Goal: Task Accomplishment & Management: Complete application form

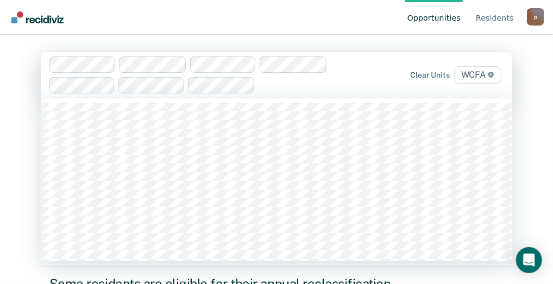
click at [476, 74] on span "WCFA" at bounding box center [477, 74] width 47 height 17
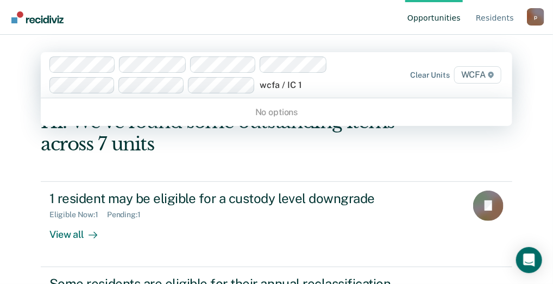
type input "wcfa / IC"
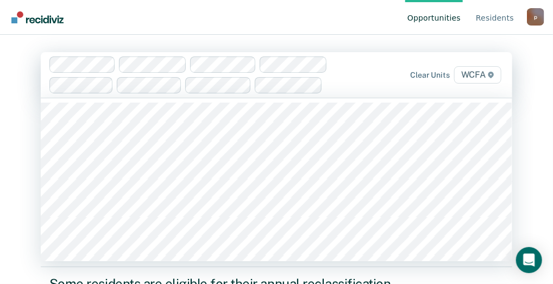
click at [485, 76] on span "WCFA" at bounding box center [477, 74] width 47 height 17
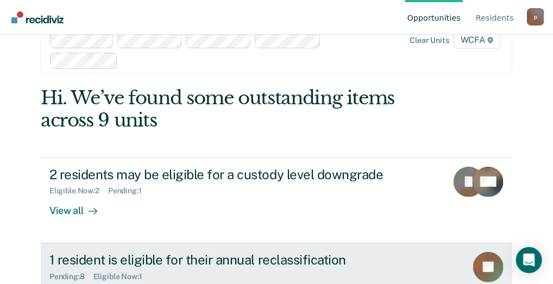
scroll to position [89, 0]
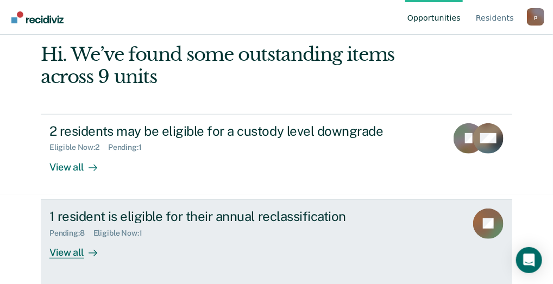
click at [70, 251] on div "View all" at bounding box center [79, 247] width 61 height 21
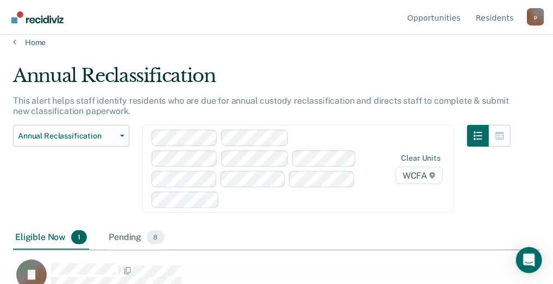
scroll to position [26, 0]
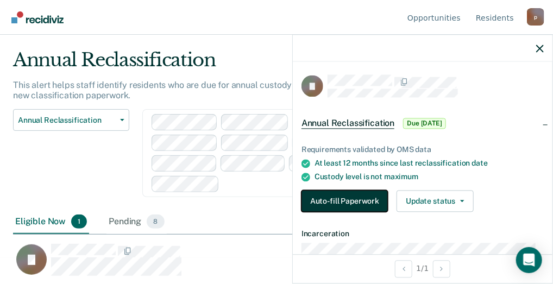
click at [345, 199] on button "Auto-fill Paperwork" at bounding box center [344, 202] width 86 height 22
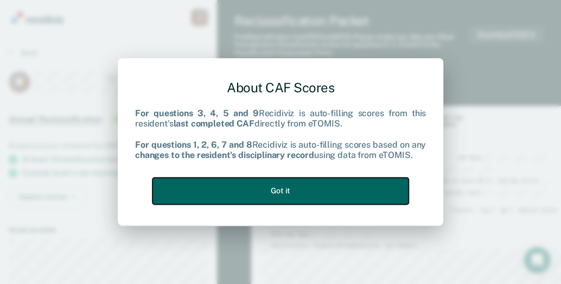
click at [312, 196] on button "Got it" at bounding box center [281, 191] width 256 height 27
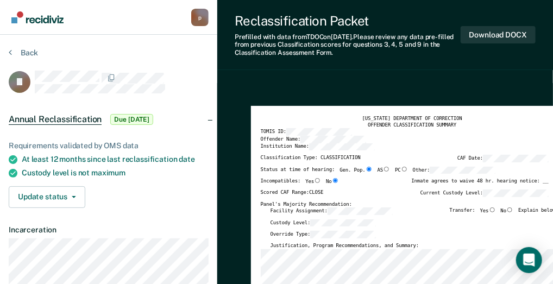
click at [512, 208] on input "No" at bounding box center [509, 209] width 7 height 5
type textarea "x"
radio input "true"
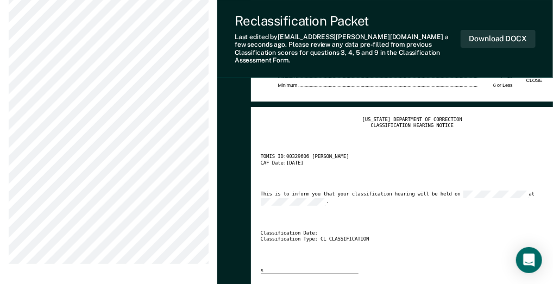
scroll to position [1264, 0]
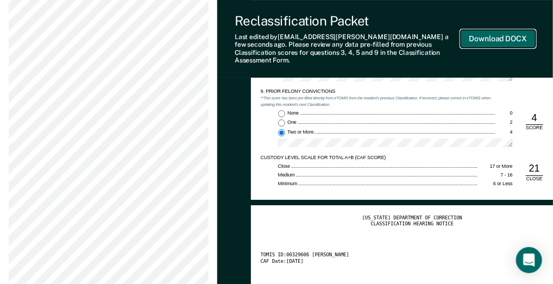
click at [495, 35] on button "Download DOCX" at bounding box center [497, 39] width 75 height 18
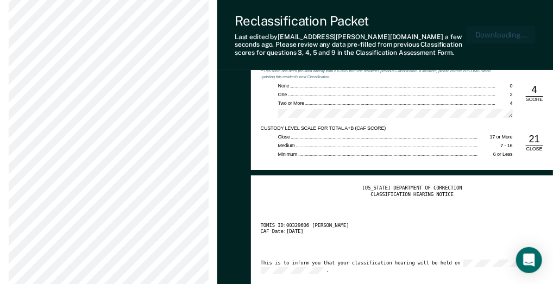
scroll to position [1326, 0]
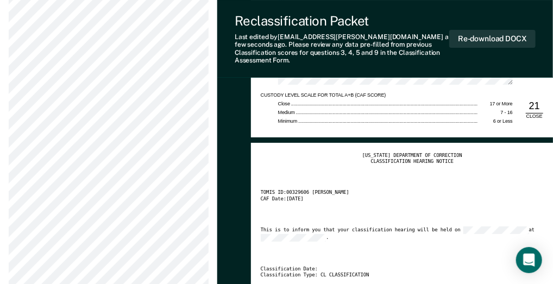
type textarea "x"
